Goal: Transaction & Acquisition: Obtain resource

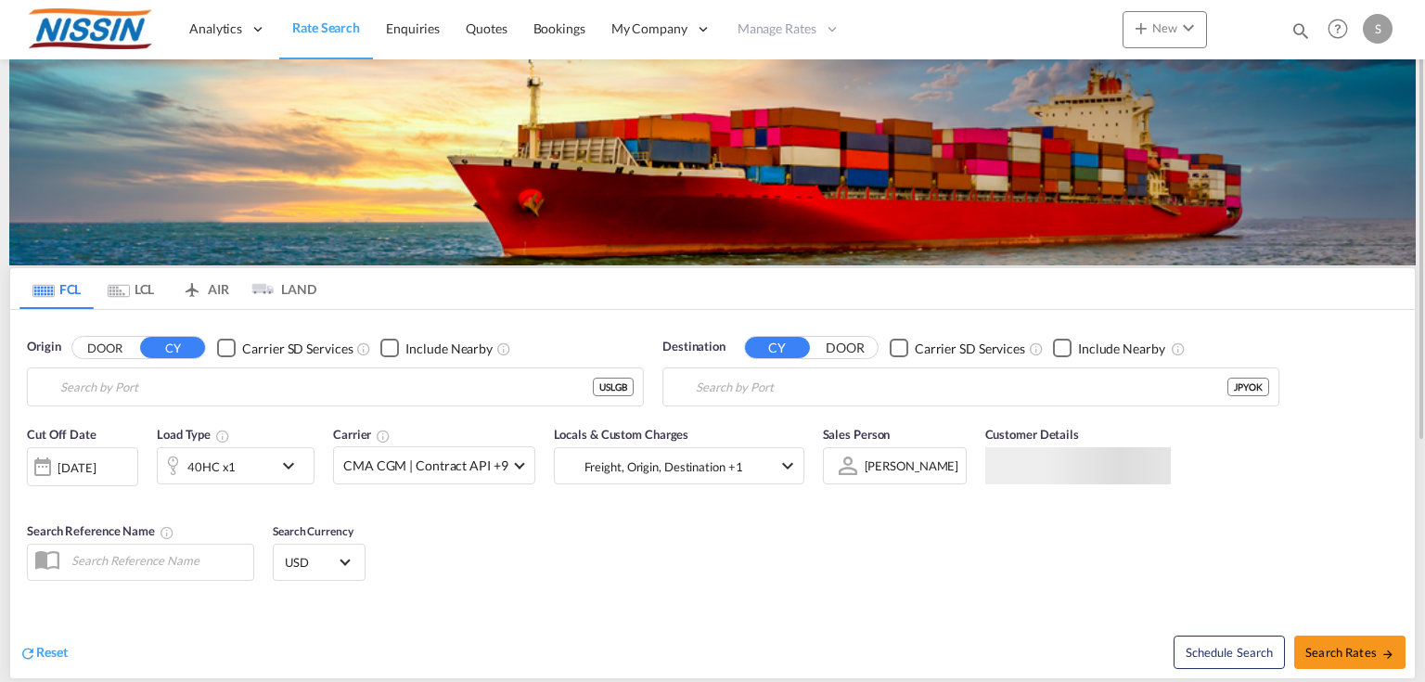
type input "[GEOGRAPHIC_DATA], [GEOGRAPHIC_DATA], USLGB"
type input "[GEOGRAPHIC_DATA], JPYOK"
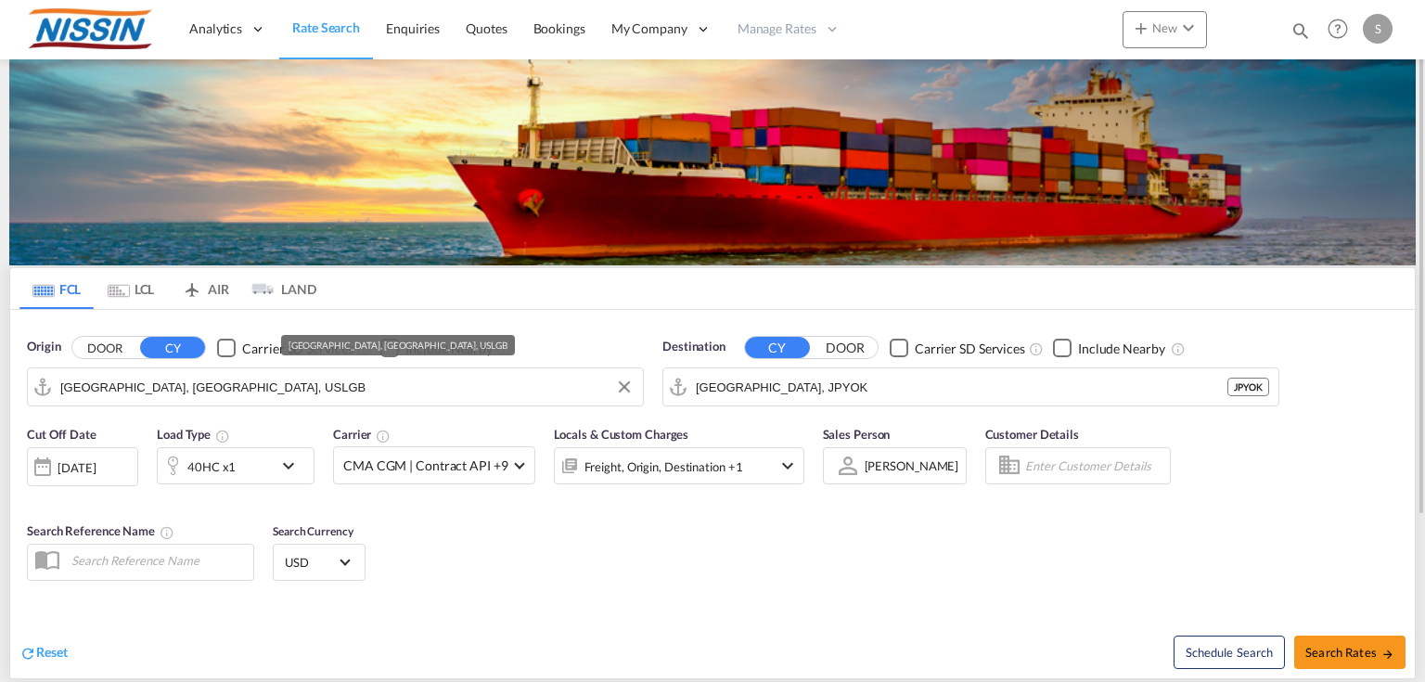
click at [286, 394] on input "[GEOGRAPHIC_DATA], [GEOGRAPHIC_DATA], USLGB" at bounding box center [346, 387] width 573 height 28
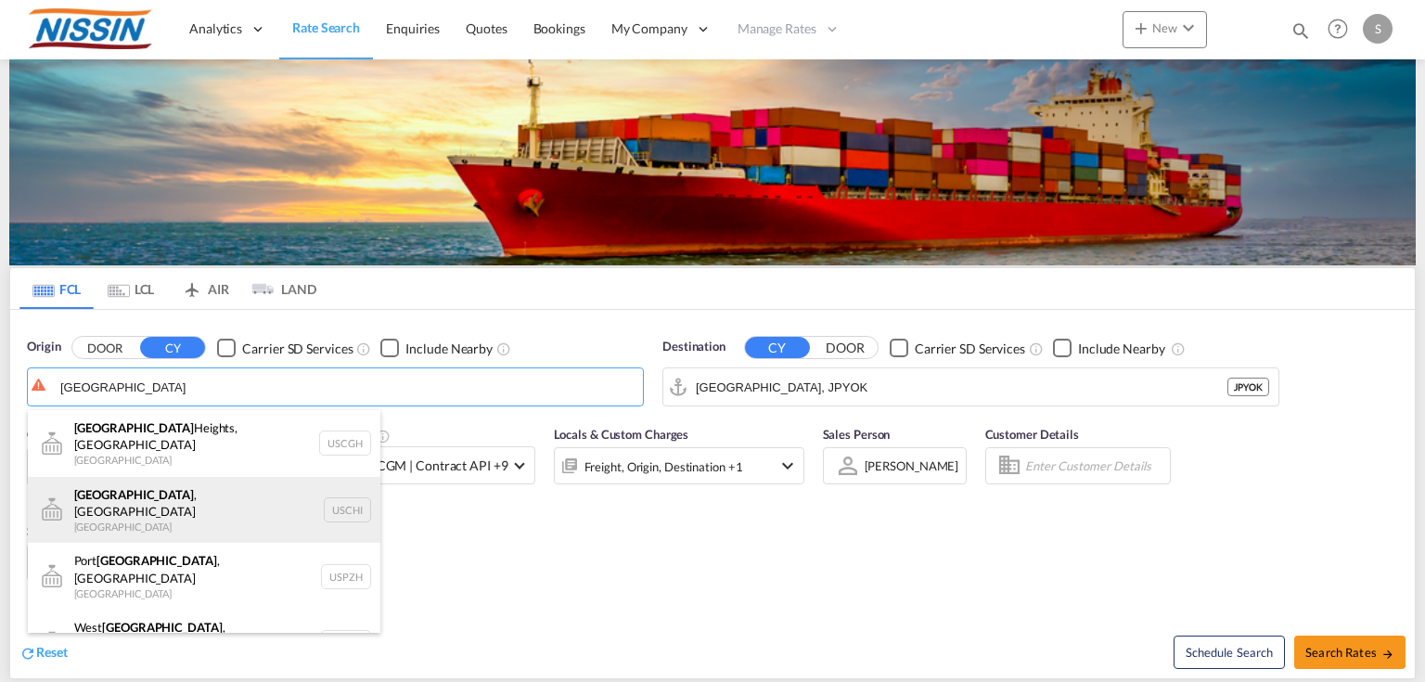
click at [169, 491] on div "[GEOGRAPHIC_DATA] , IL United States USCHI" at bounding box center [204, 510] width 353 height 67
type input "[GEOGRAPHIC_DATA], [GEOGRAPHIC_DATA], USCHI"
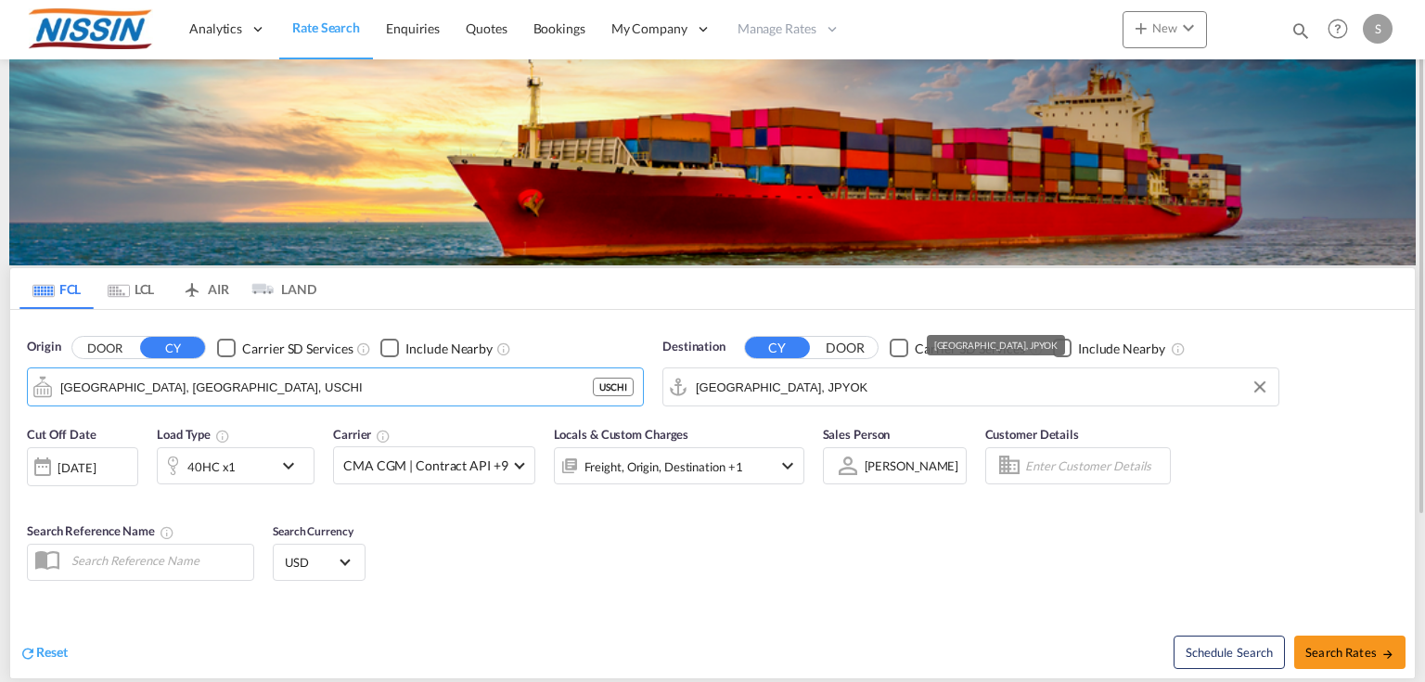
click at [810, 395] on input "[GEOGRAPHIC_DATA], JPYOK" at bounding box center [982, 387] width 573 height 28
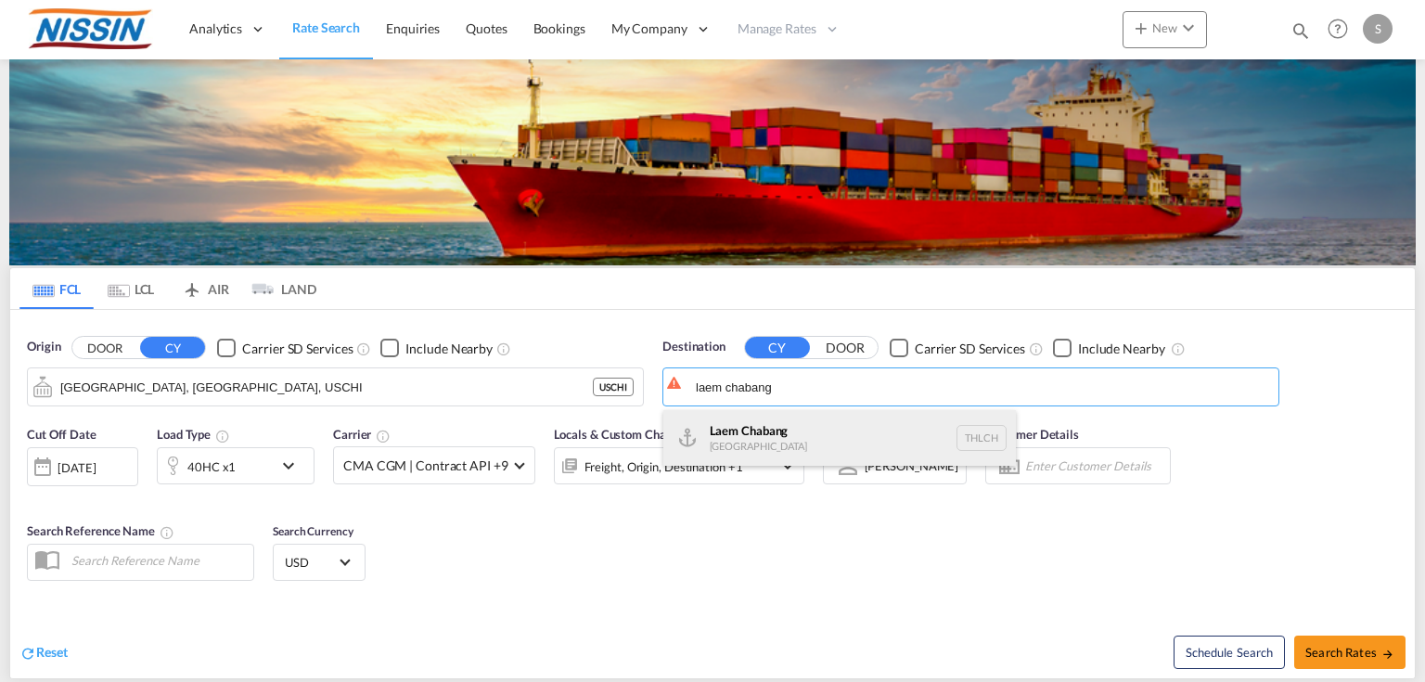
click at [794, 429] on div "Laem Chabang [GEOGRAPHIC_DATA] THLCH" at bounding box center [839, 438] width 353 height 56
type input "Laem Chabang, THLCH"
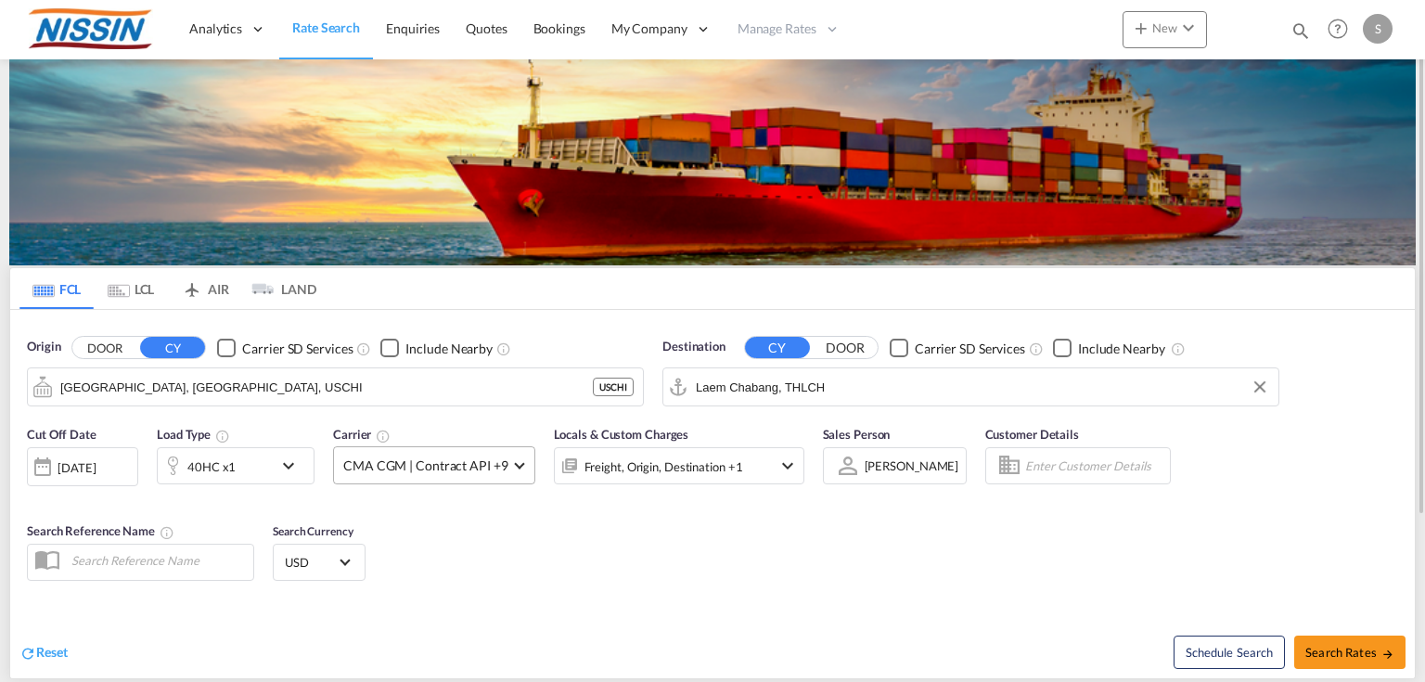
click at [494, 470] on span "CMA CGM | Contract API +9" at bounding box center [425, 465] width 165 height 19
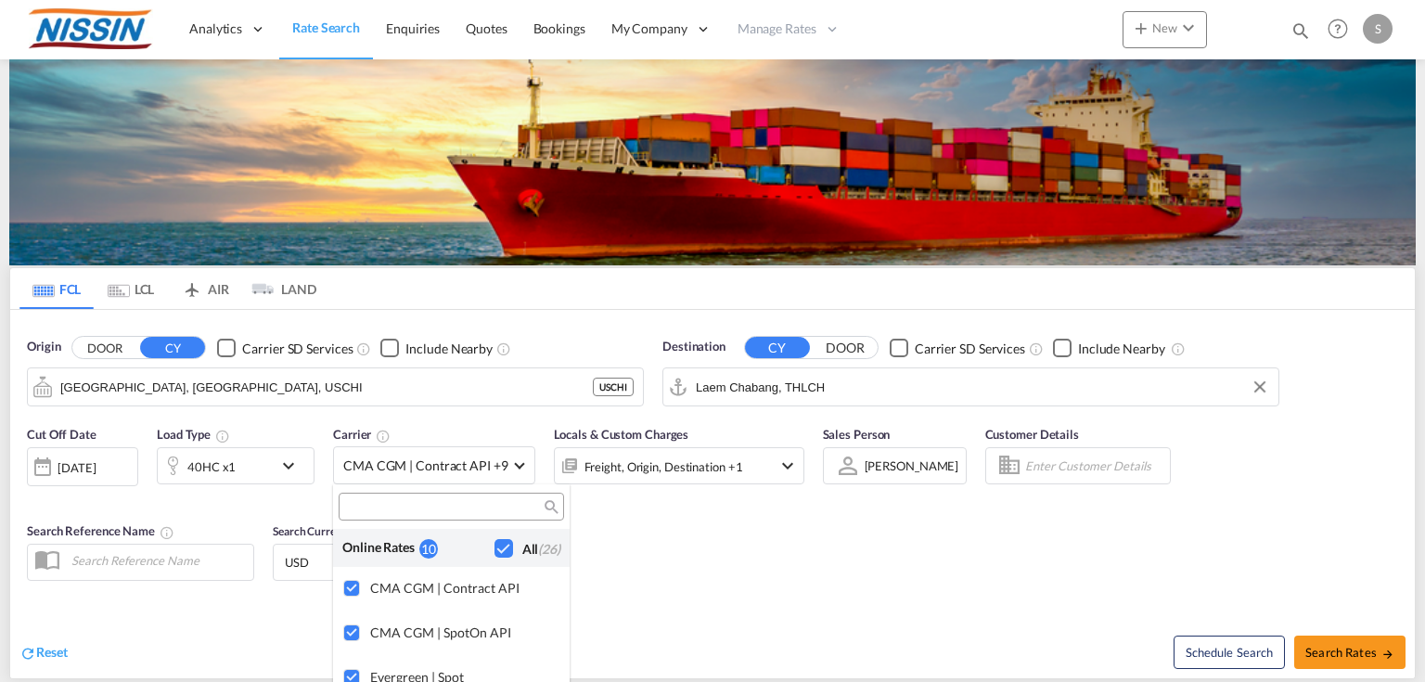
click at [494, 548] on div "Checkbox No Ink" at bounding box center [503, 548] width 19 height 19
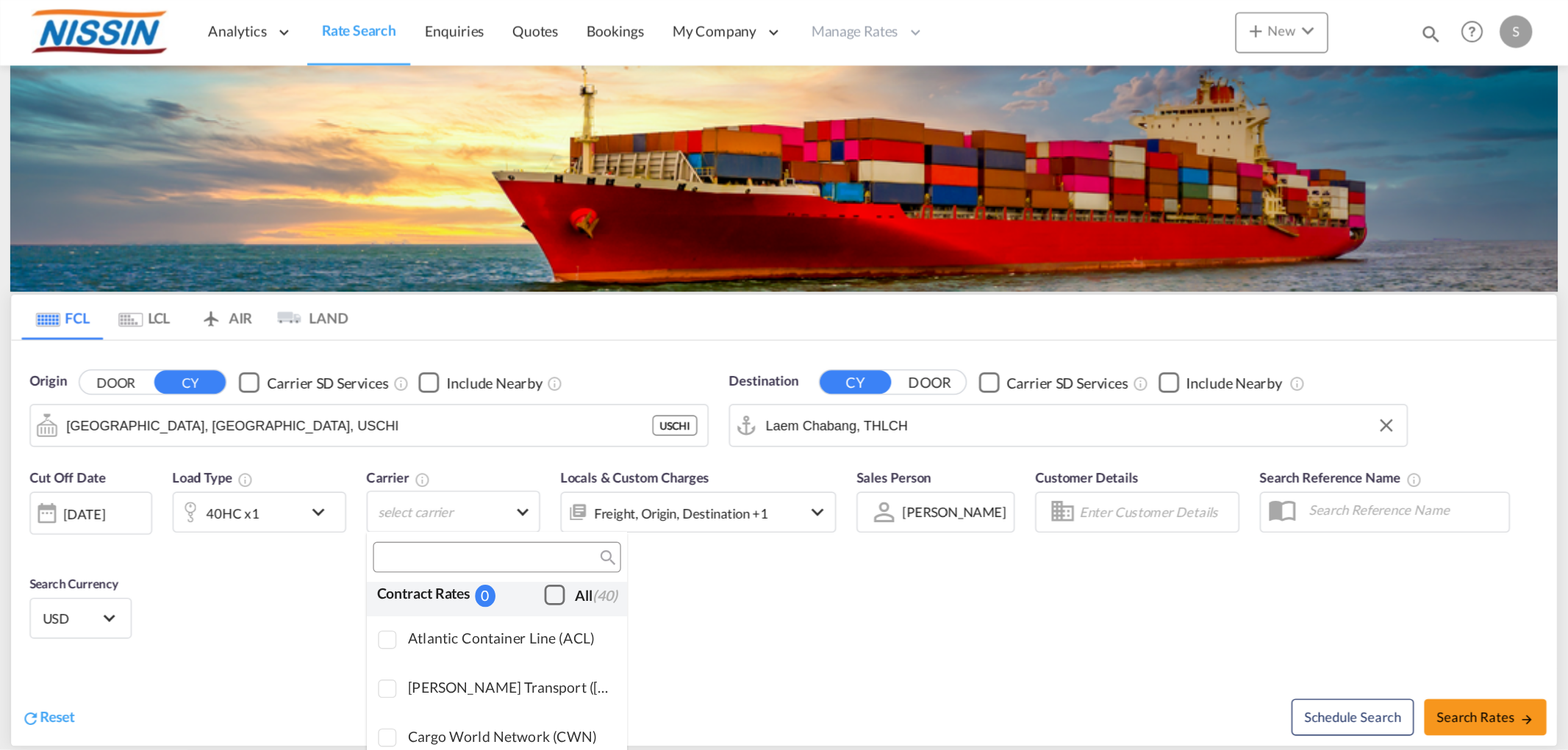
scroll to position [940, 0]
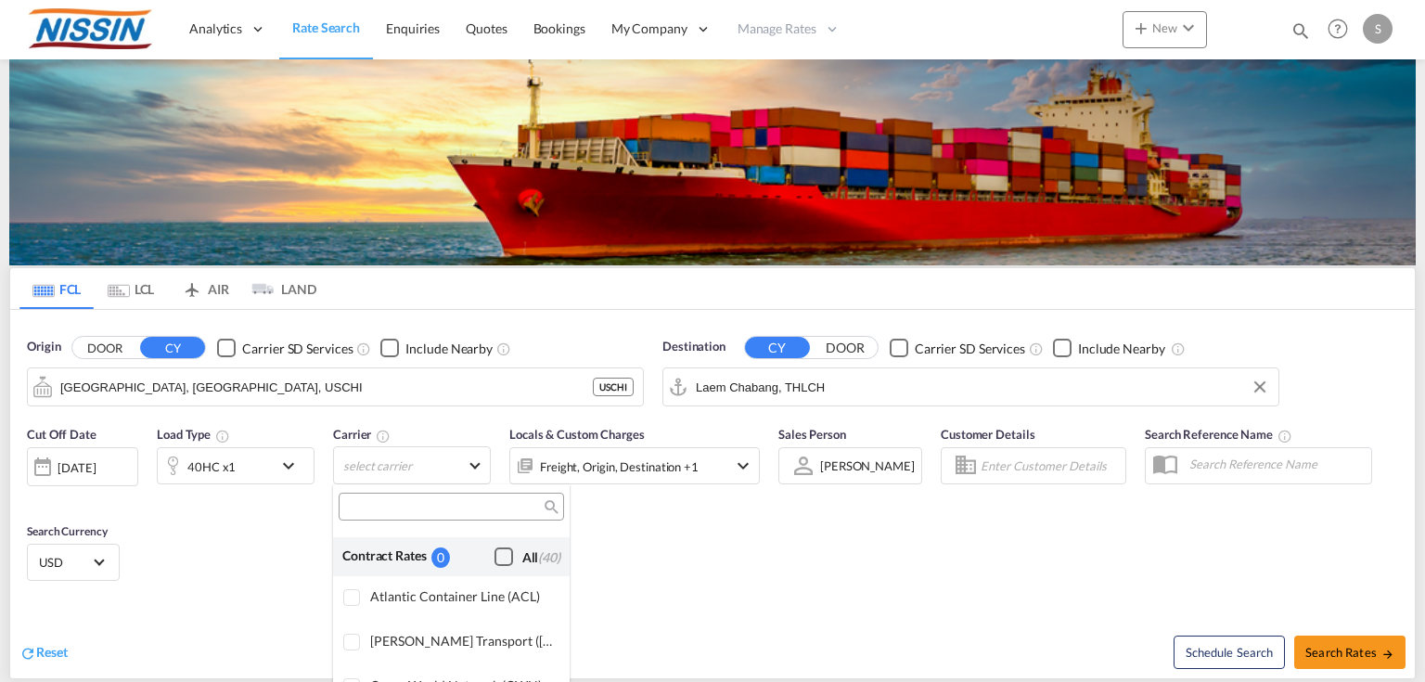
click at [494, 557] on div "Checkbox No Ink" at bounding box center [503, 556] width 19 height 19
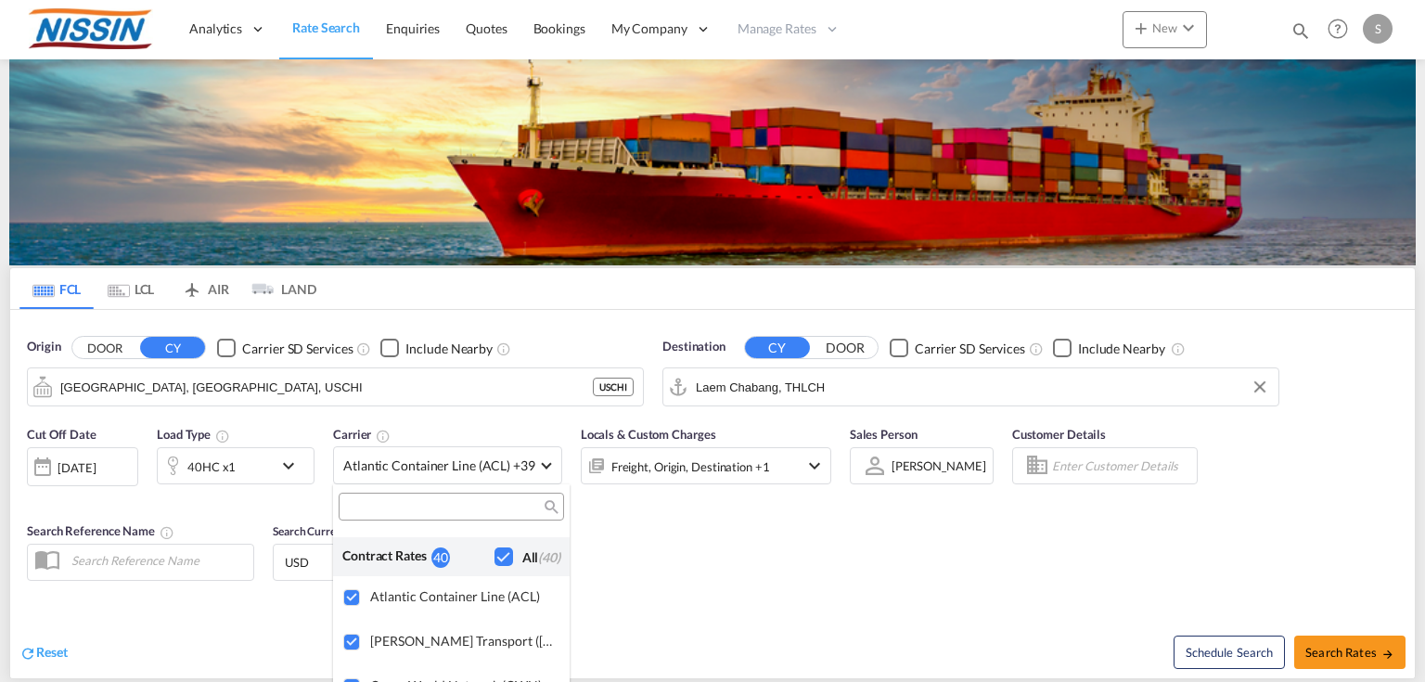
click at [635, 553] on md-backdrop at bounding box center [712, 341] width 1425 height 682
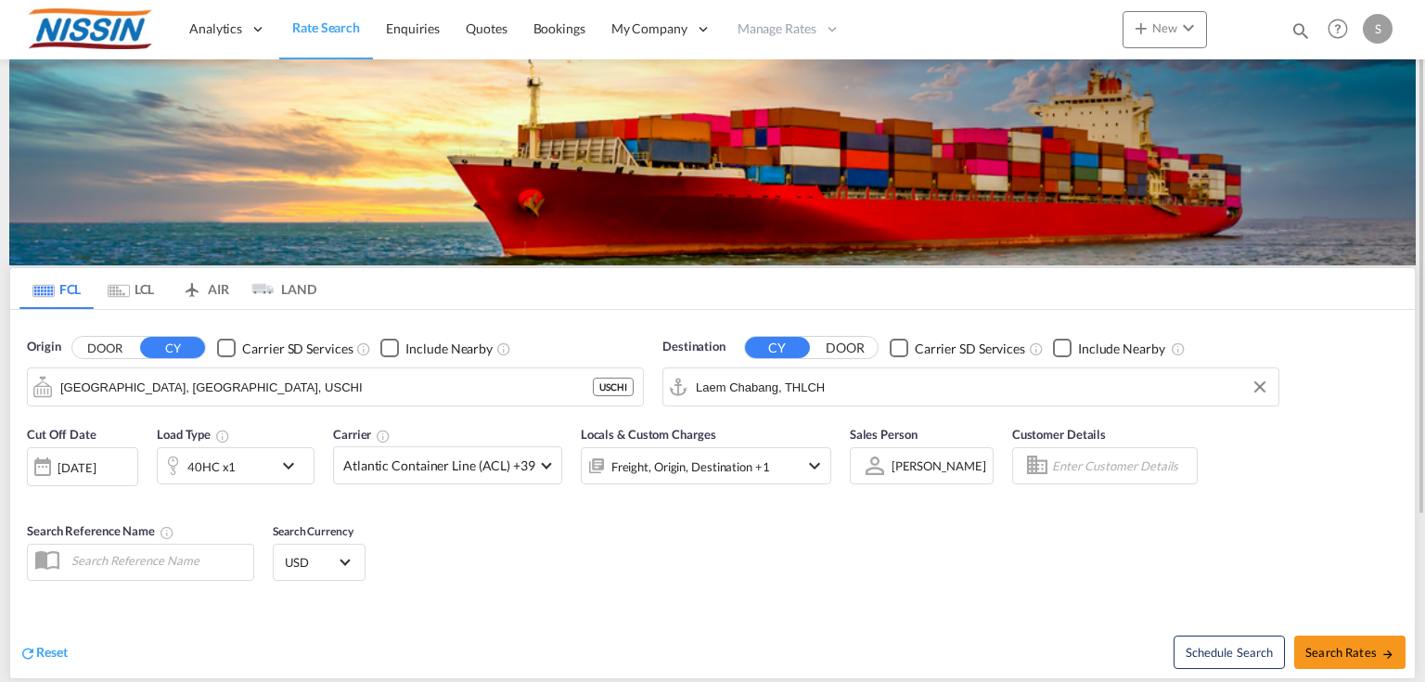
click at [306, 475] on md-icon "icon-chevron-down" at bounding box center [293, 466] width 32 height 22
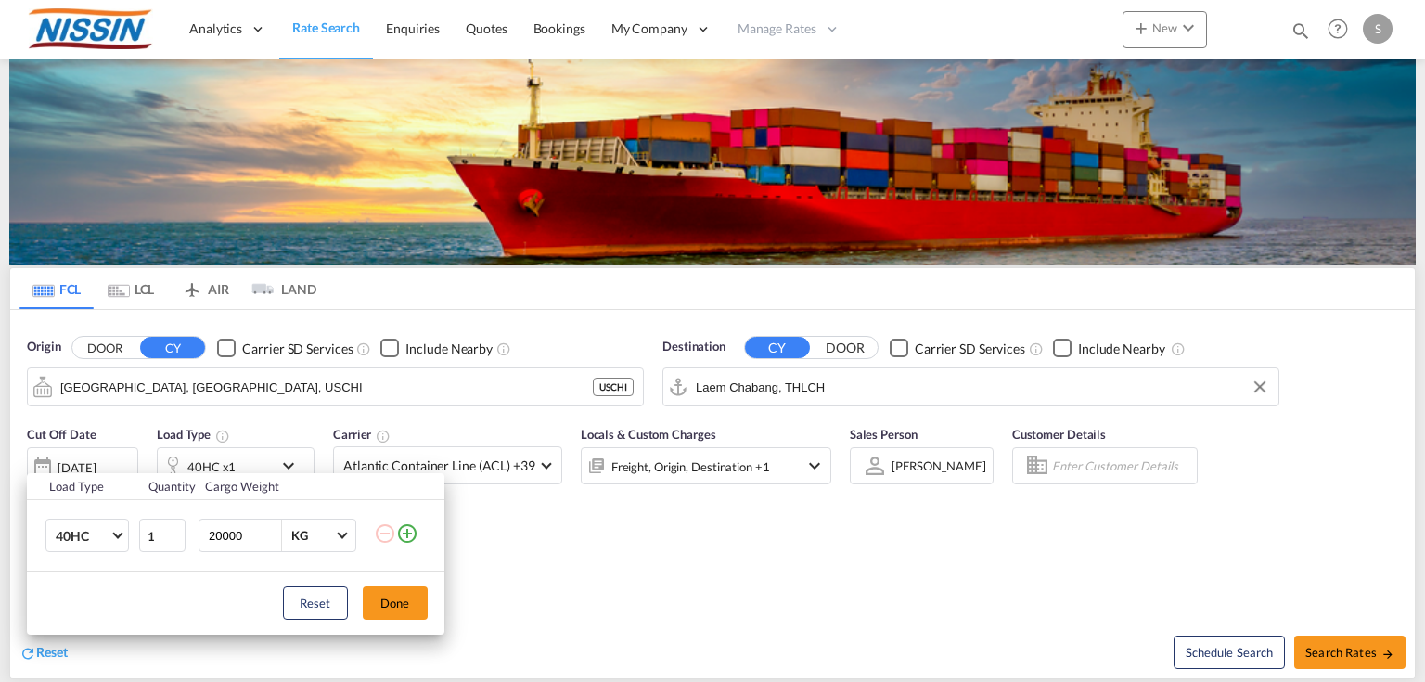
click at [404, 533] on md-icon "icon-plus-circle-outline" at bounding box center [407, 533] width 22 height 22
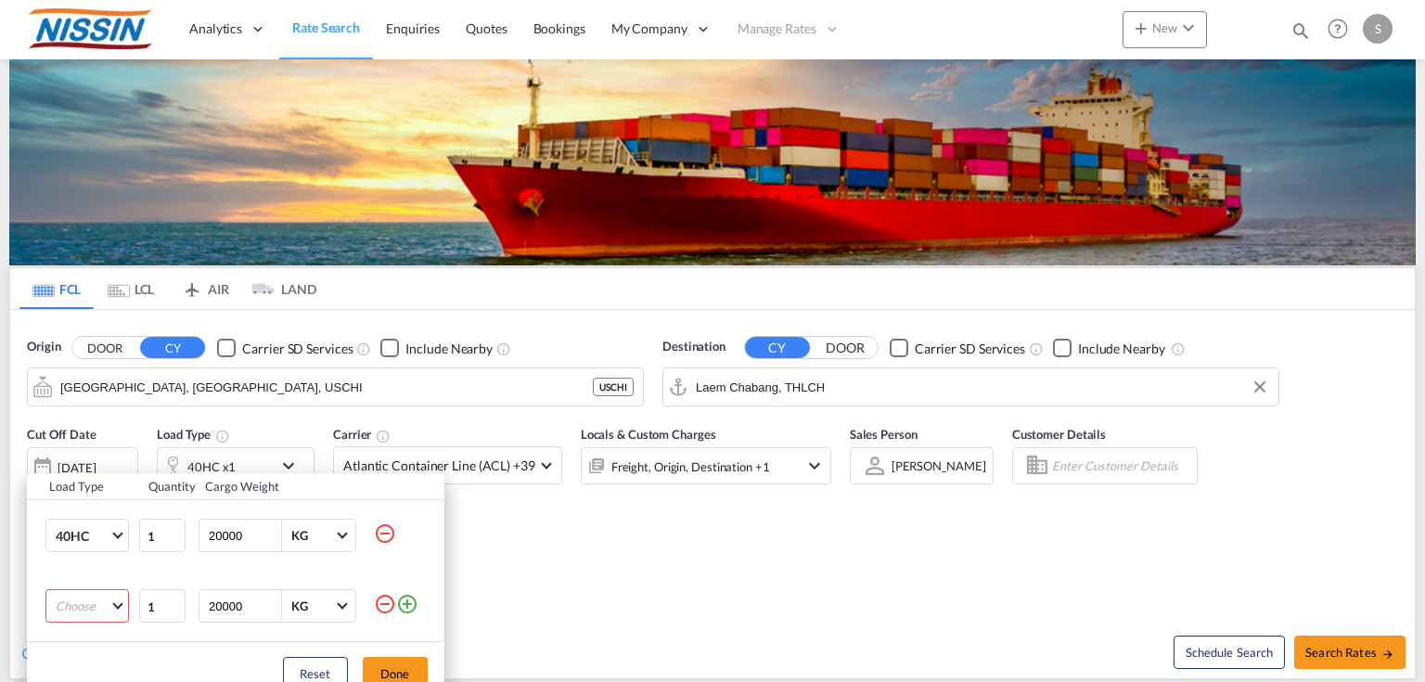
click at [101, 612] on md-select "Choose 20GP 40GP 40HC 45HC 20RE 40RE 40HR 20OT 40OT 20FR 40FR 40NR 20NR 45S 20T…" at bounding box center [86, 605] width 83 height 33
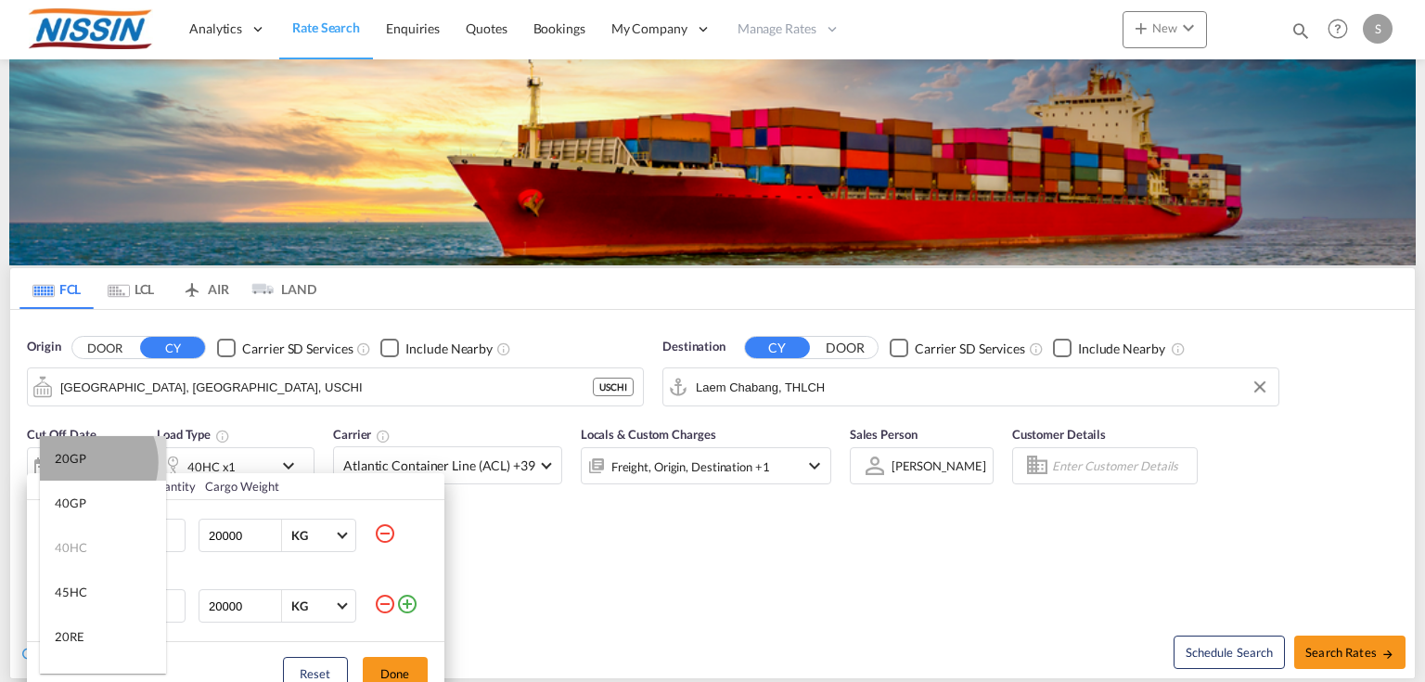
click at [85, 462] on md-option "20GP" at bounding box center [103, 458] width 126 height 45
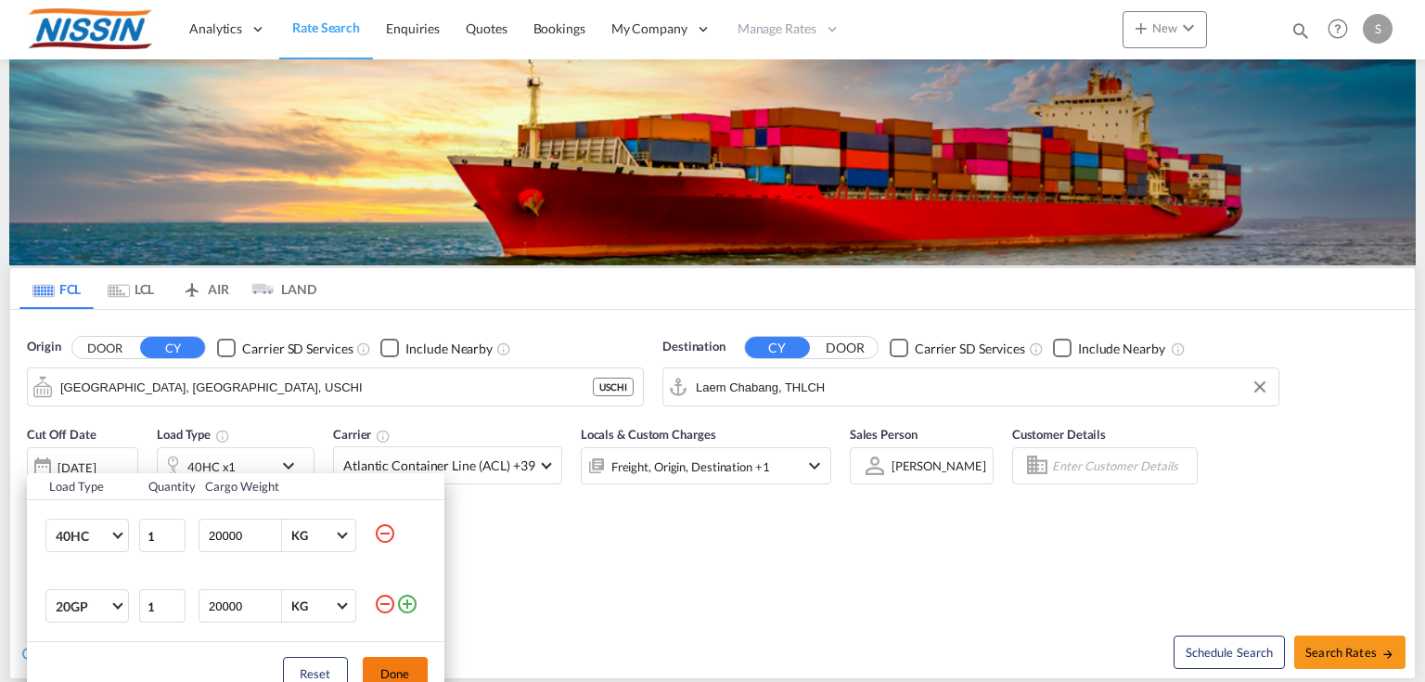
click at [405, 666] on button "Done" at bounding box center [395, 673] width 65 height 33
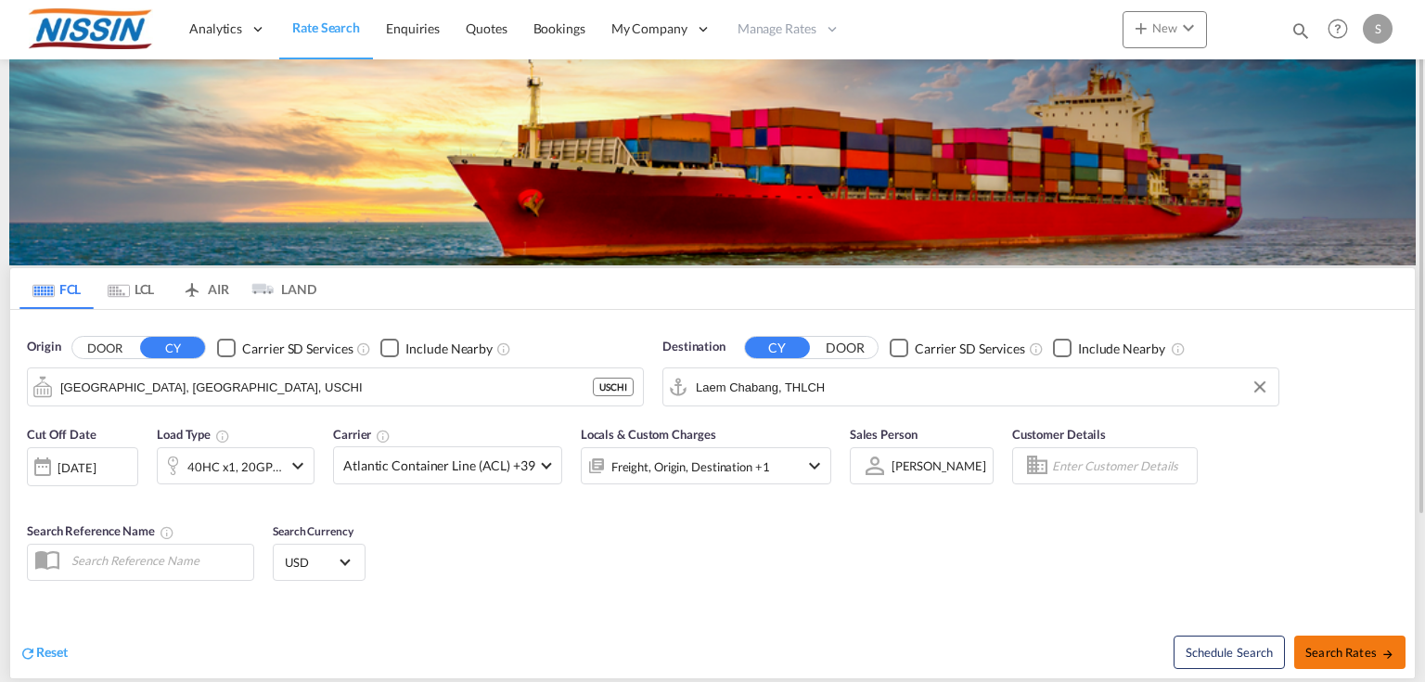
click at [1353, 646] on span "Search Rates" at bounding box center [1349, 652] width 89 height 15
type input "USCHI to THLCH / [DATE]"
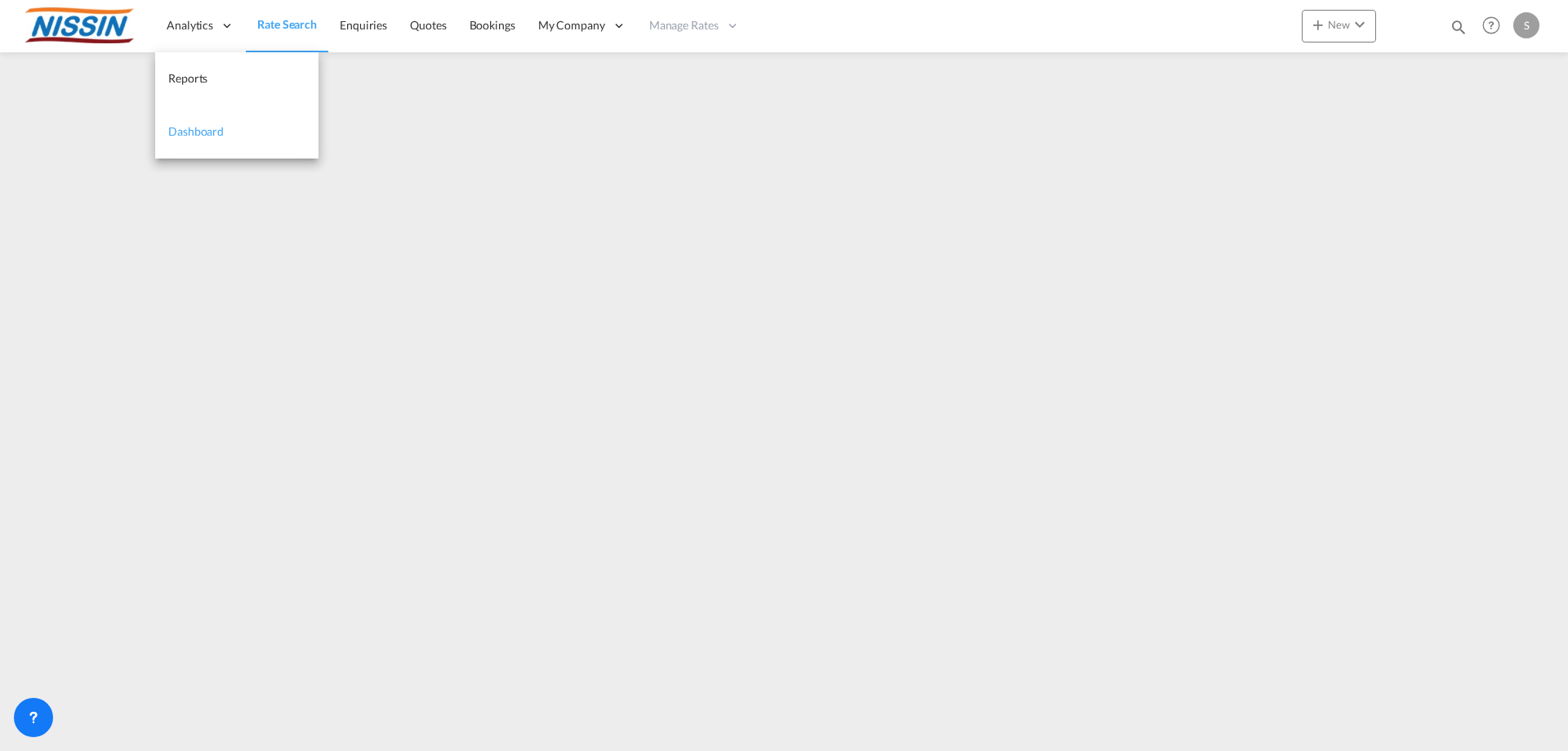
click at [188, 130] on span "Dashboard" at bounding box center [195, 131] width 55 height 14
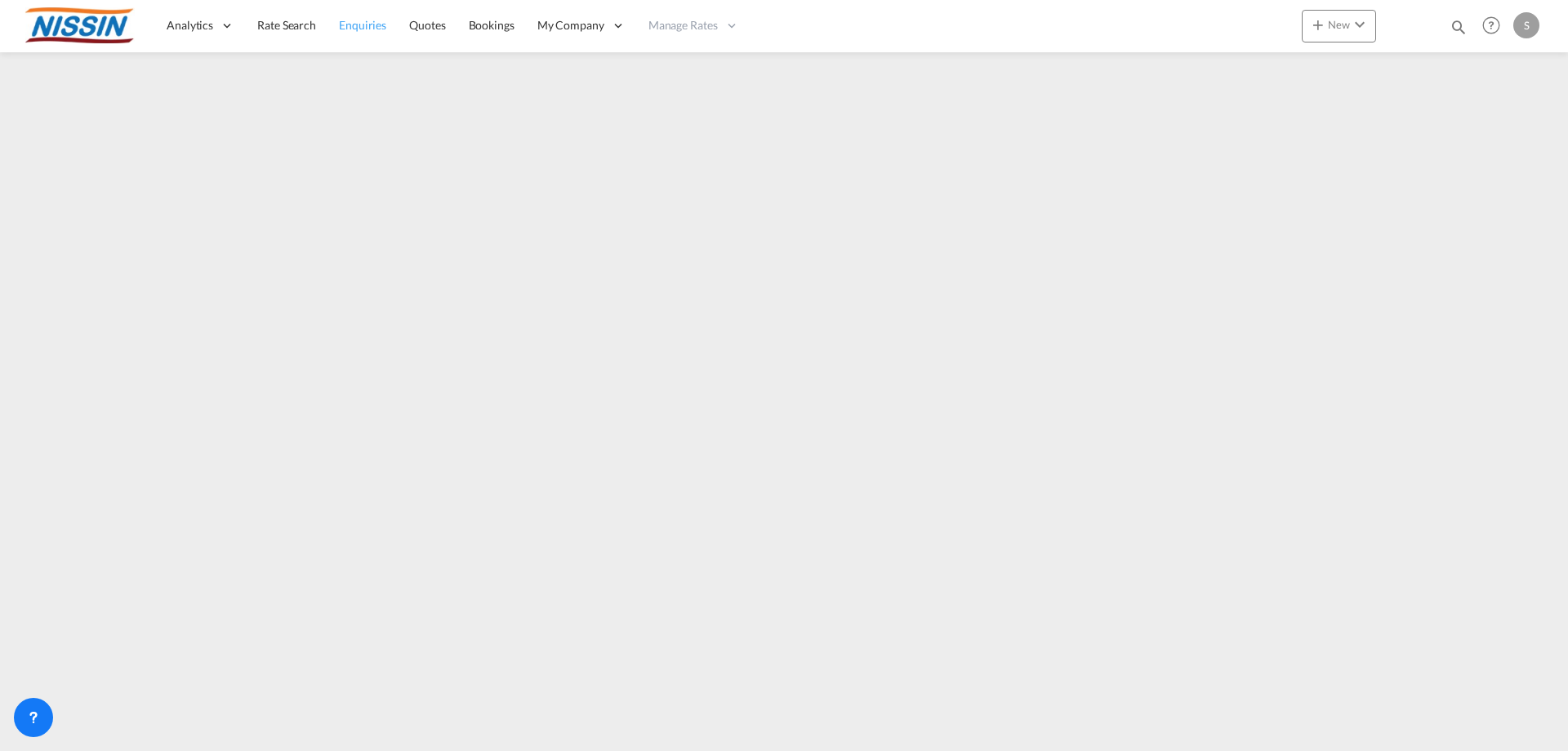
click at [368, 29] on span "Enquiries" at bounding box center [363, 25] width 48 height 14
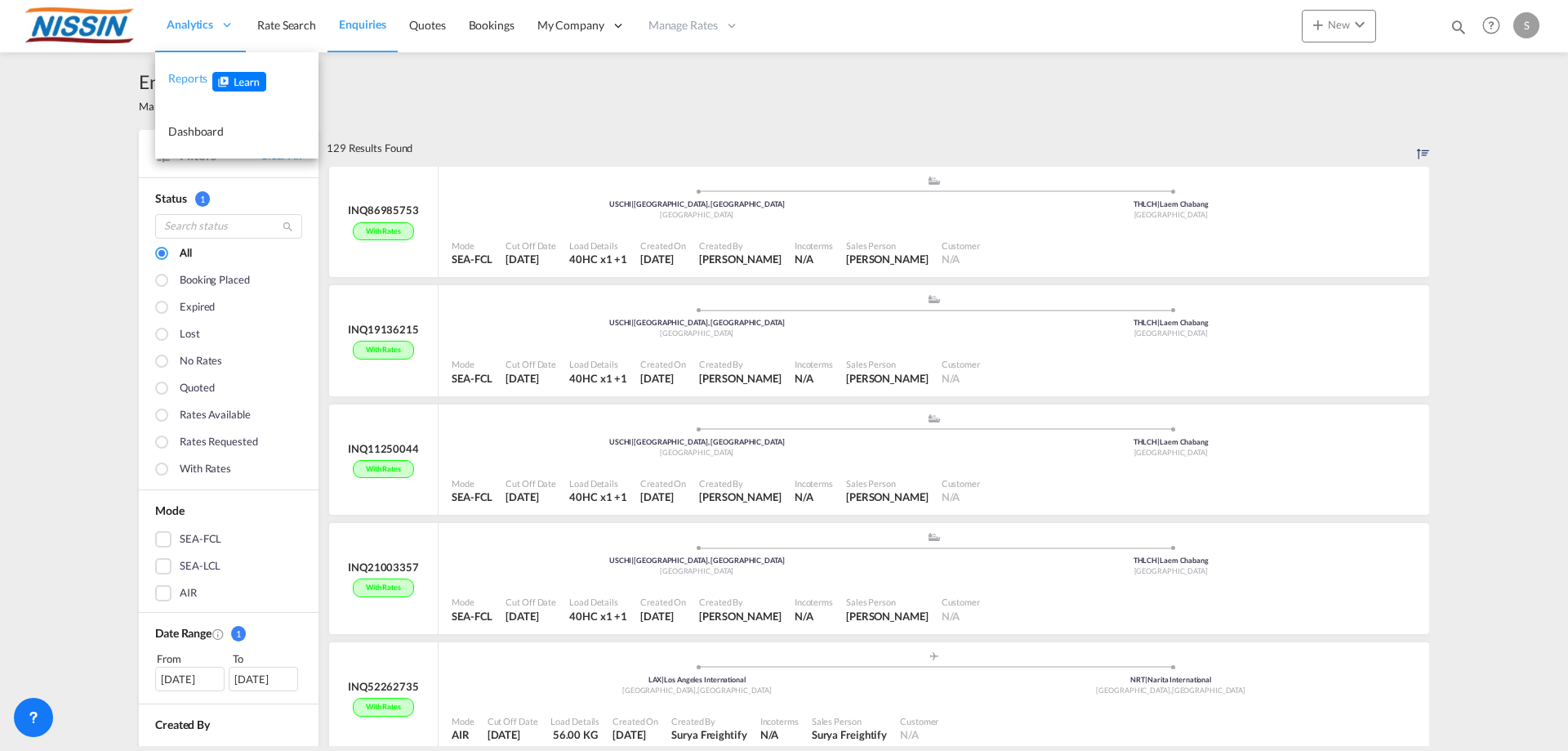
click at [190, 85] on span "Reports" at bounding box center [188, 78] width 40 height 14
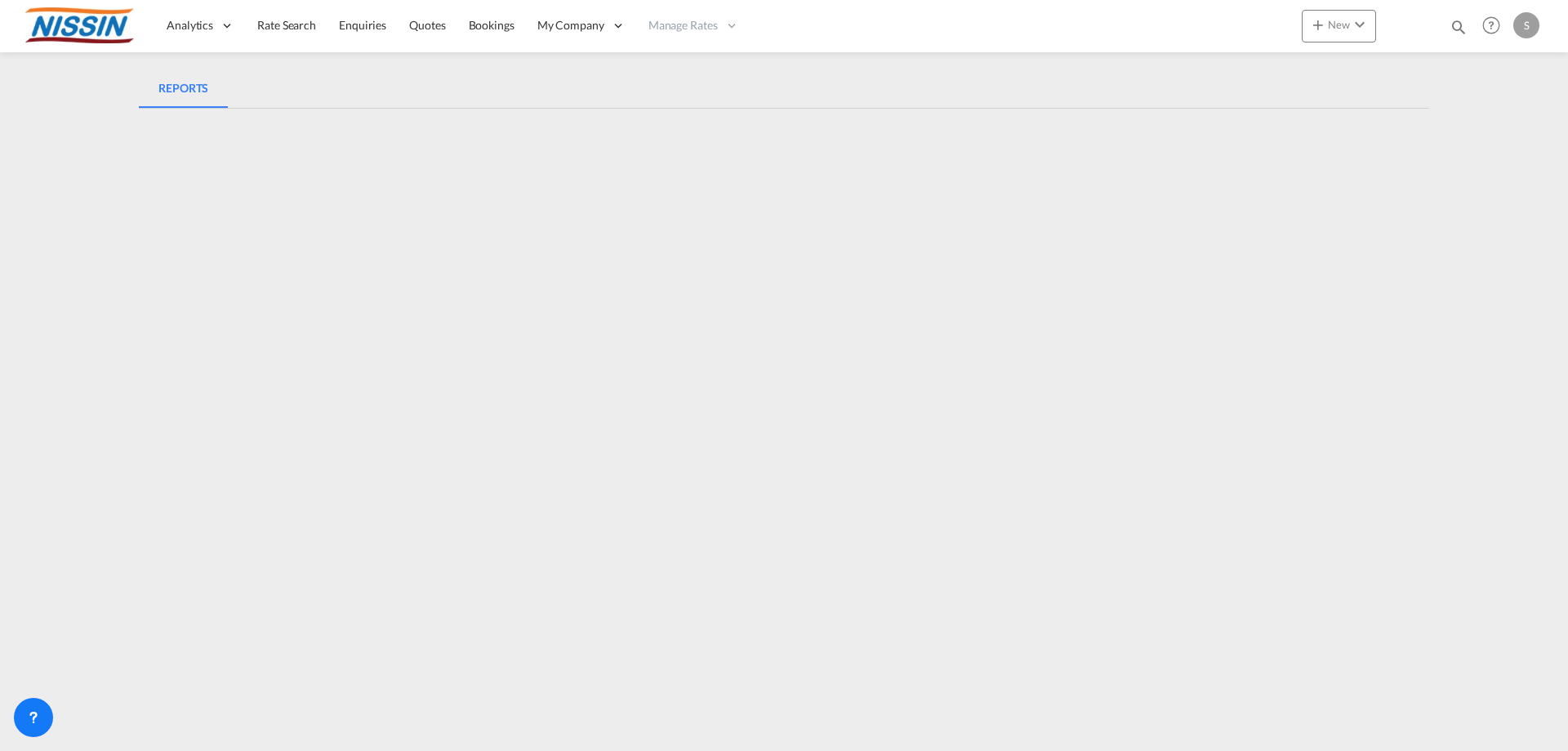
click at [1254, 120] on md-content "Analytics Reports Dashboard Rate Search Enquiries Quotes Bookings" at bounding box center [784, 375] width 1568 height 751
click at [200, 129] on span "Dashboard" at bounding box center [195, 131] width 55 height 14
